Goal: Check status: Check status

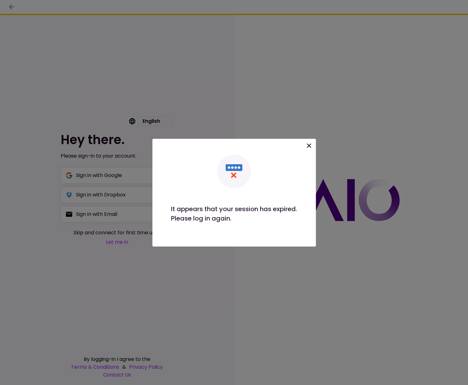
click at [309, 150] on div at bounding box center [309, 146] width 11 height 13
click at [310, 145] on icon at bounding box center [309, 145] width 4 height 4
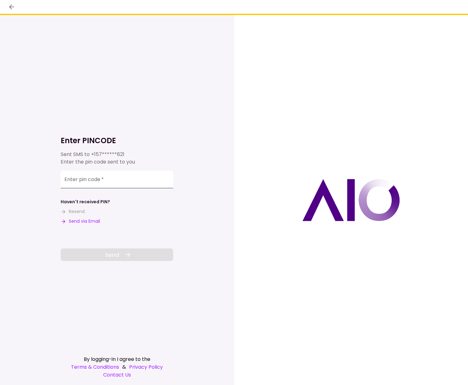
click at [112, 183] on input "Enter pin code   *" at bounding box center [117, 180] width 113 height 18
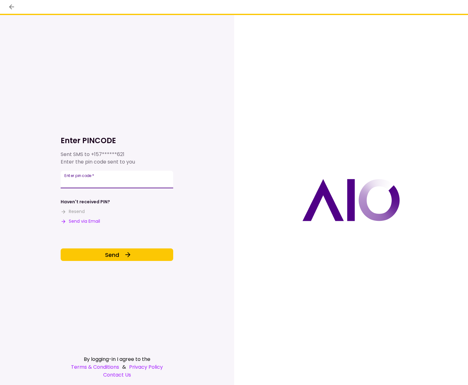
type input "******"
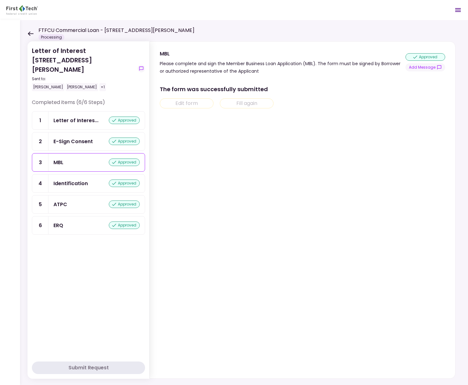
click at [30, 34] on icon at bounding box center [31, 33] width 6 height 5
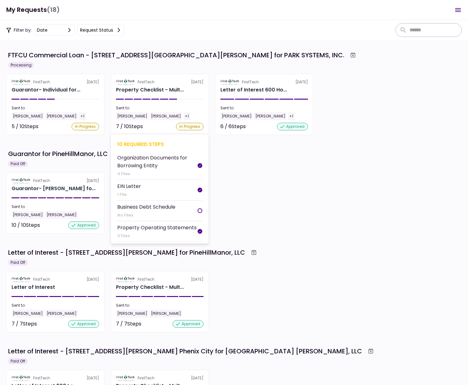
click at [185, 95] on section "FirstTech [DATE] Property Checklist - Mult... Sent to: [PERSON_NAME] [PERSON_NA…" at bounding box center [160, 104] width 98 height 61
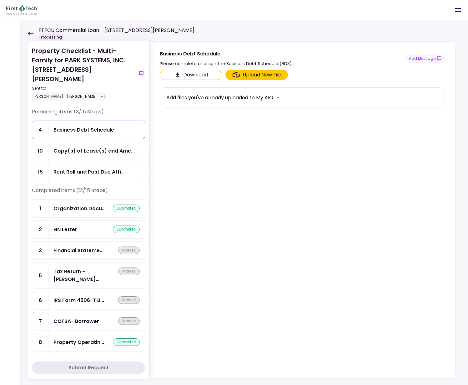
click at [85, 147] on div "Copy(s) of Lease(s) and Ame..." at bounding box center [94, 151] width 81 height 8
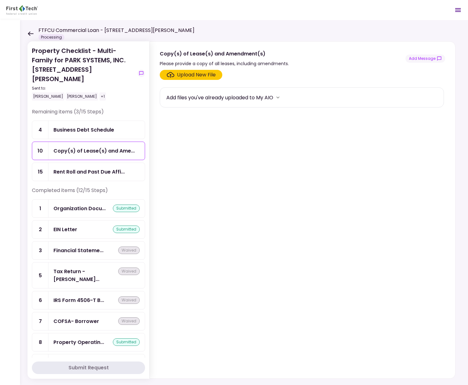
click at [30, 32] on icon at bounding box center [31, 33] width 6 height 5
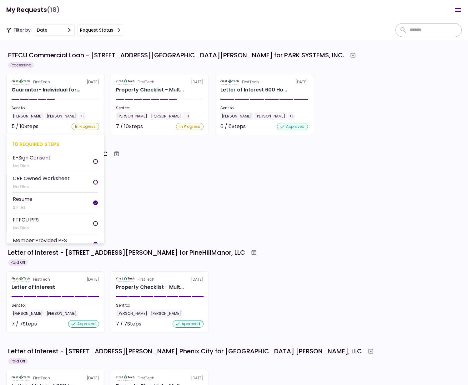
click at [77, 101] on section "FirstTech [DATE] Guarantor- Individual for... Sent to: [PERSON_NAME] [PERSON_NA…" at bounding box center [55, 104] width 98 height 61
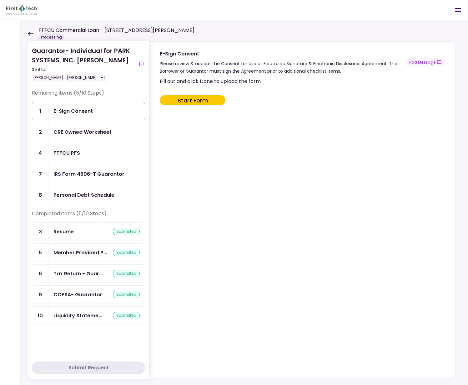
click at [30, 33] on icon at bounding box center [31, 33] width 6 height 4
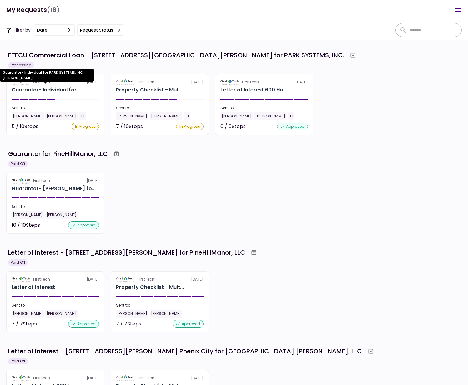
click at [74, 85] on div "Guarantor- Individual for PARK SYSTEMS, INC. [PERSON_NAME]" at bounding box center [47, 78] width 94 height 18
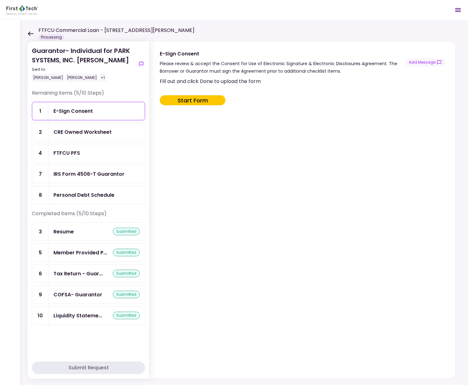
click at [32, 33] on icon at bounding box center [31, 33] width 6 height 5
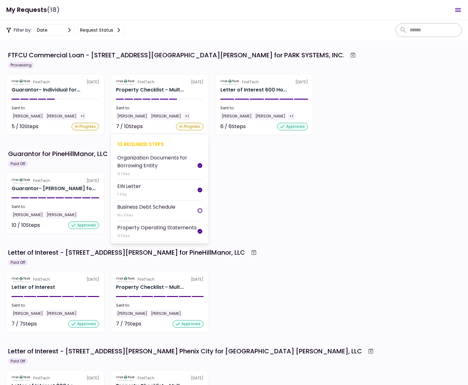
click at [188, 92] on div "Property Checklist - Mult..." at bounding box center [160, 90] width 88 height 8
